Goal: Find specific page/section: Find specific page/section

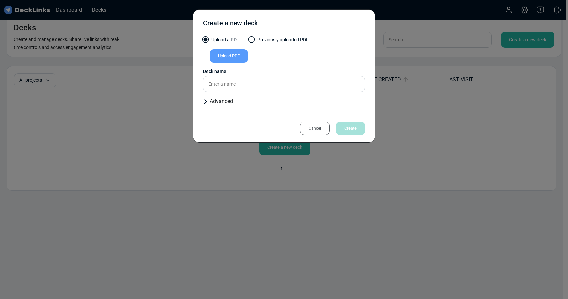
click at [318, 130] on div "Cancel" at bounding box center [315, 128] width 30 height 13
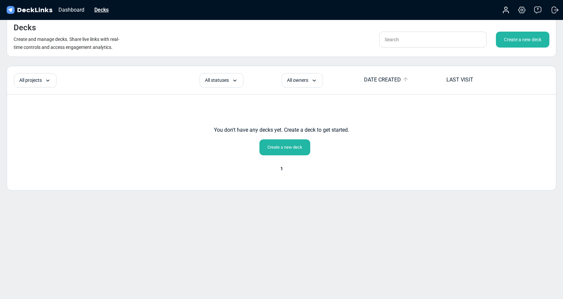
click at [100, 12] on div "Decks" at bounding box center [101, 10] width 21 height 8
click at [68, 10] on div "Dashboard" at bounding box center [71, 10] width 33 height 8
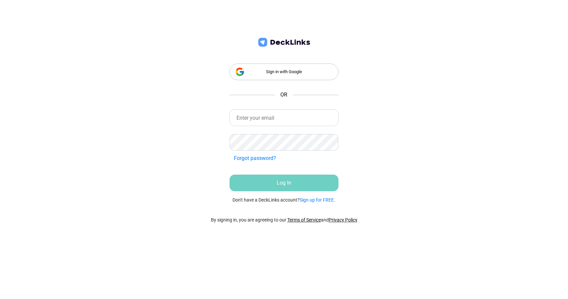
click at [288, 69] on div "Sign in with Google" at bounding box center [283, 71] width 109 height 17
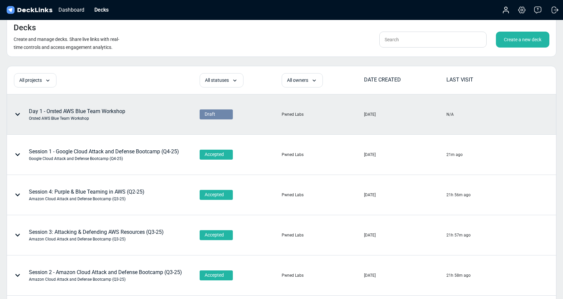
click at [213, 112] on span "Draft" at bounding box center [210, 114] width 11 height 7
click at [216, 123] on span "Accepted" at bounding box center [213, 123] width 17 height 6
click at [96, 112] on div "Day 1 - Orsted AWS Blue Team Workshop Orsted AWS Blue Team Workshop" at bounding box center [77, 114] width 96 height 14
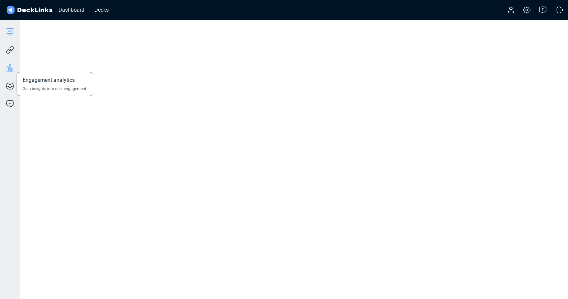
click at [11, 67] on icon at bounding box center [10, 68] width 8 height 8
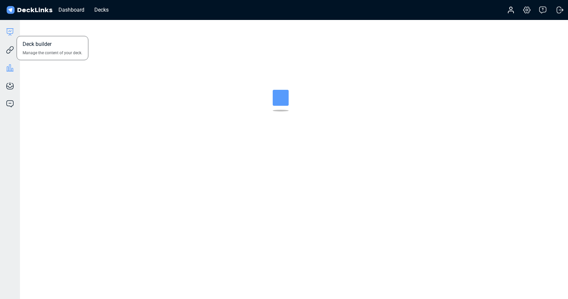
click at [11, 30] on icon at bounding box center [10, 32] width 8 height 8
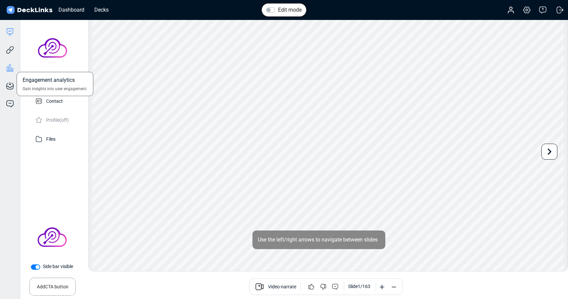
click at [11, 64] on icon at bounding box center [10, 68] width 8 height 8
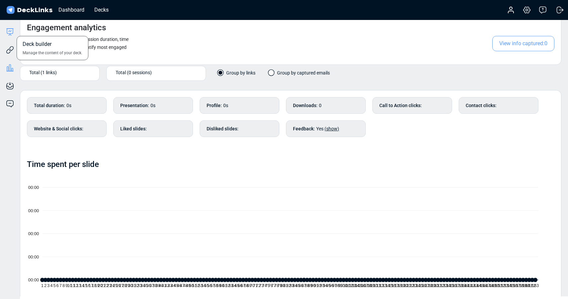
click at [10, 31] on icon at bounding box center [10, 32] width 8 height 8
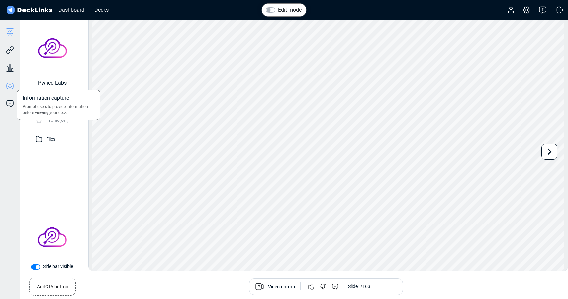
click at [9, 88] on icon at bounding box center [10, 86] width 8 height 8
